Goal: Task Accomplishment & Management: Manage account settings

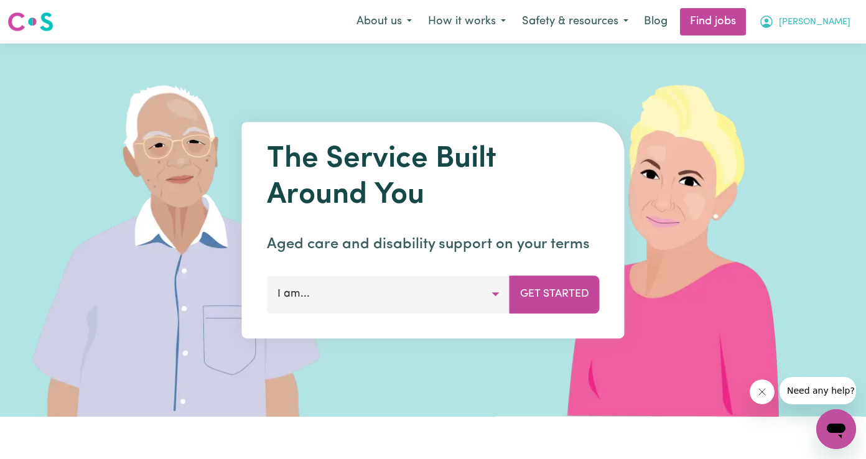
click at [833, 26] on span "[PERSON_NAME]" at bounding box center [815, 23] width 72 height 14
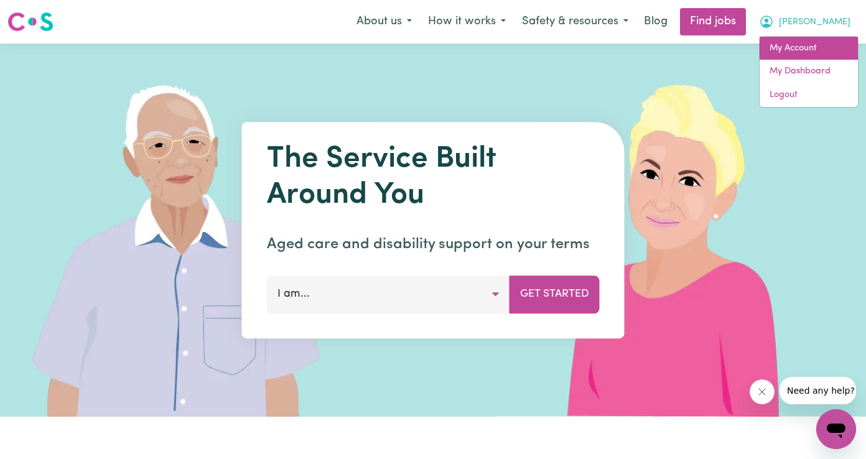
click at [809, 55] on link "My Account" at bounding box center [809, 49] width 98 height 24
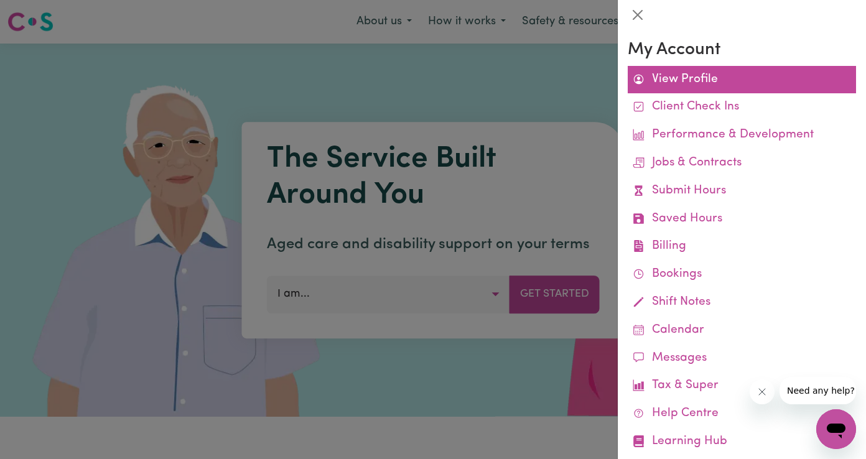
click at [696, 82] on link "View Profile" at bounding box center [742, 80] width 228 height 28
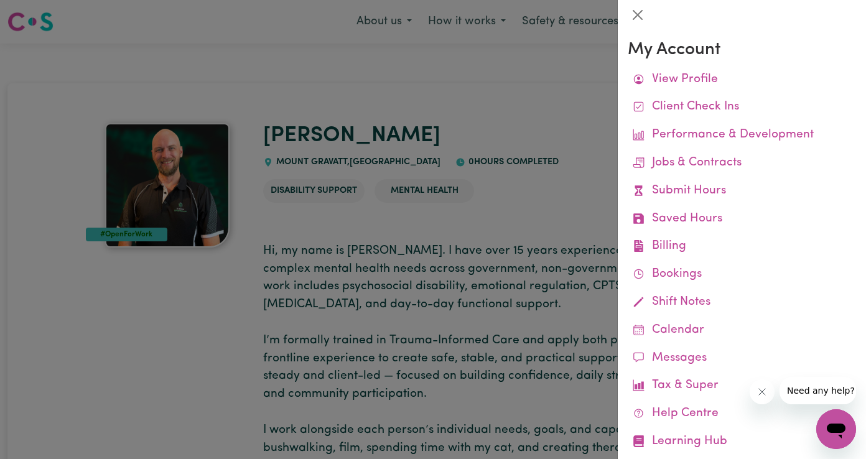
click at [546, 167] on div at bounding box center [433, 229] width 866 height 459
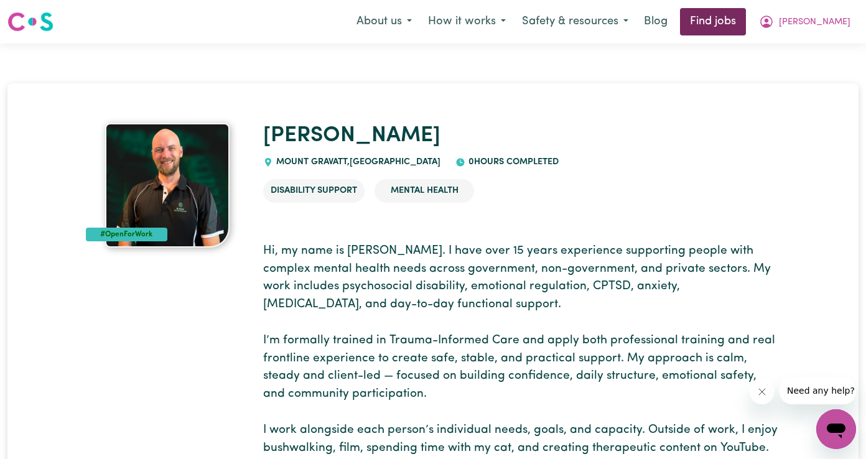
click at [739, 16] on link "Find jobs" at bounding box center [713, 21] width 66 height 27
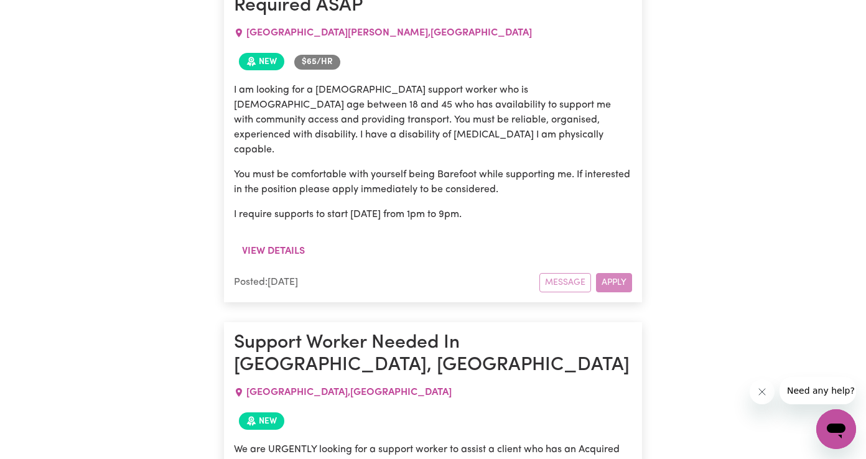
scroll to position [2373, 0]
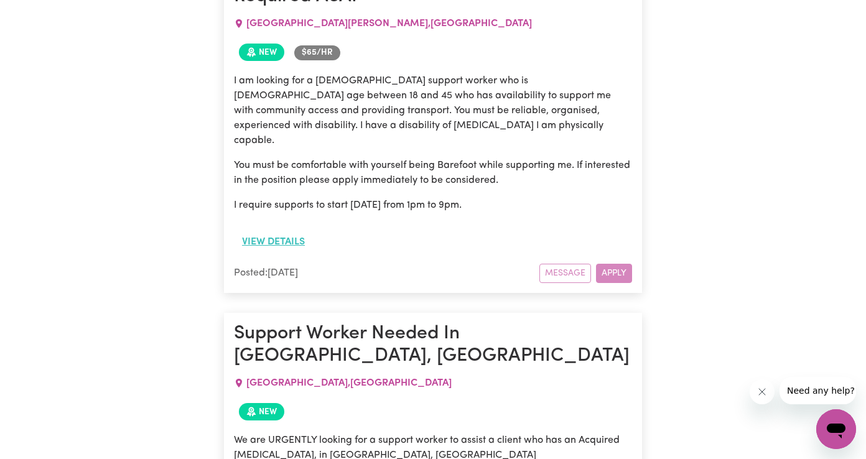
click at [271, 230] on button "View details" at bounding box center [273, 242] width 79 height 24
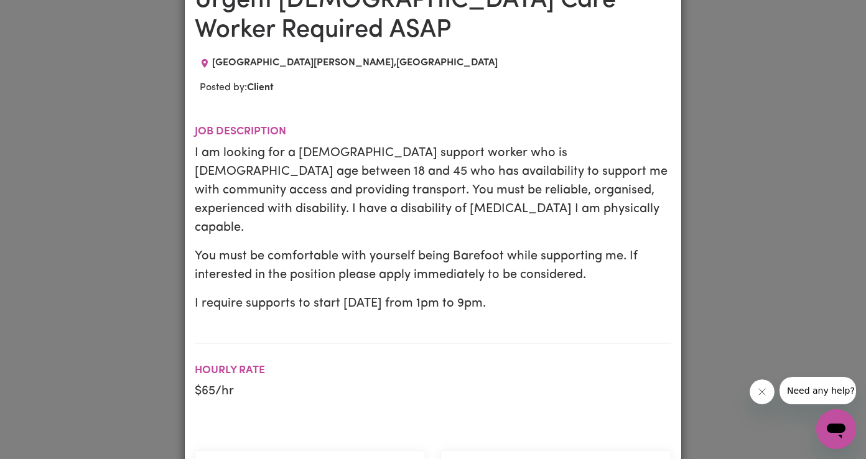
scroll to position [0, 0]
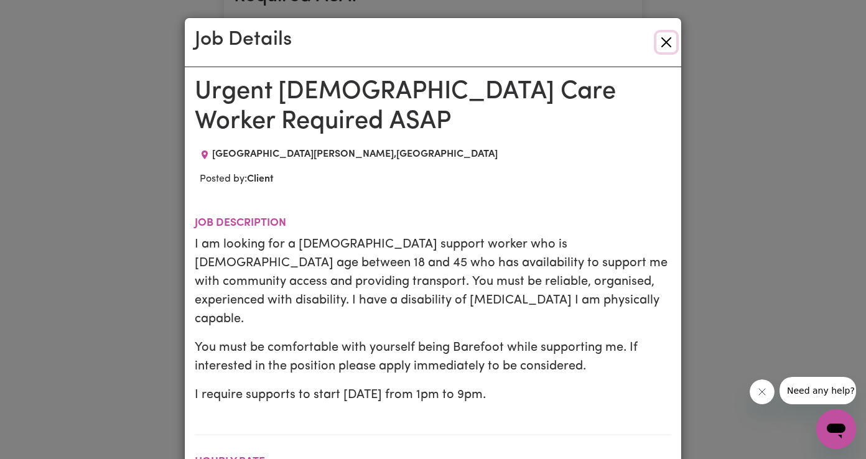
click at [667, 45] on button "Close" at bounding box center [666, 42] width 20 height 20
